Goal: Information Seeking & Learning: Compare options

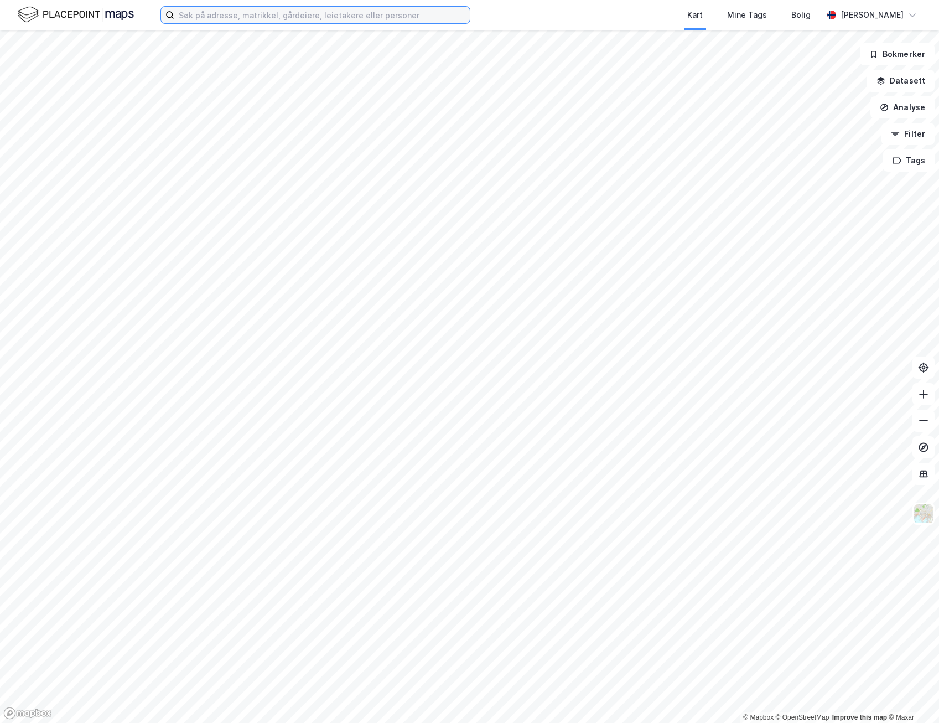
click at [300, 20] on input at bounding box center [322, 15] width 296 height 17
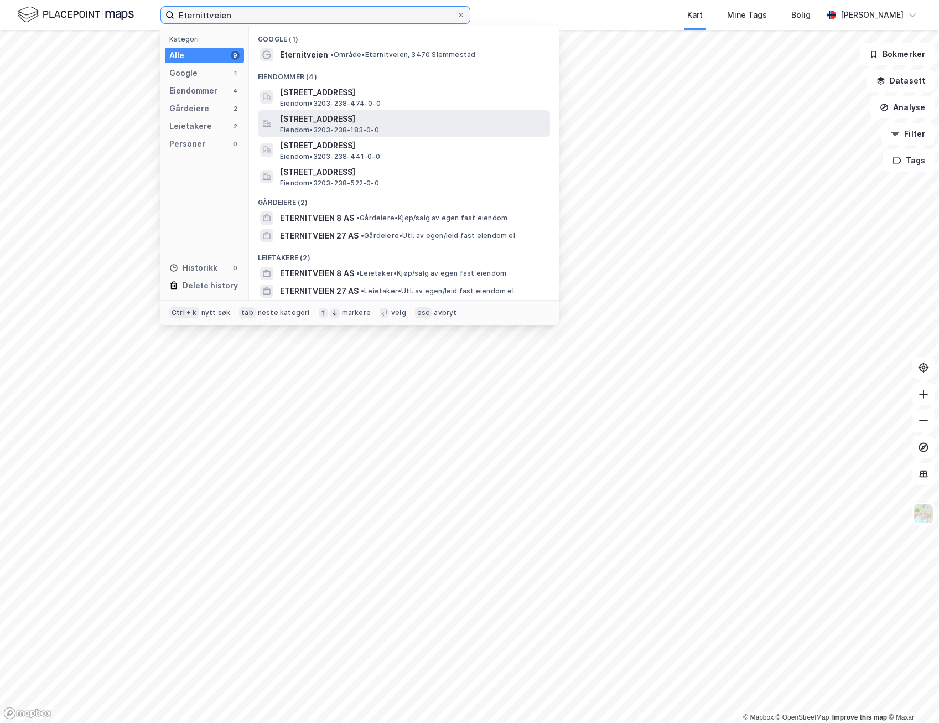
type input "Eternittveien"
click at [329, 116] on span "[STREET_ADDRESS]" at bounding box center [413, 118] width 266 height 13
